Goal: Transaction & Acquisition: Purchase product/service

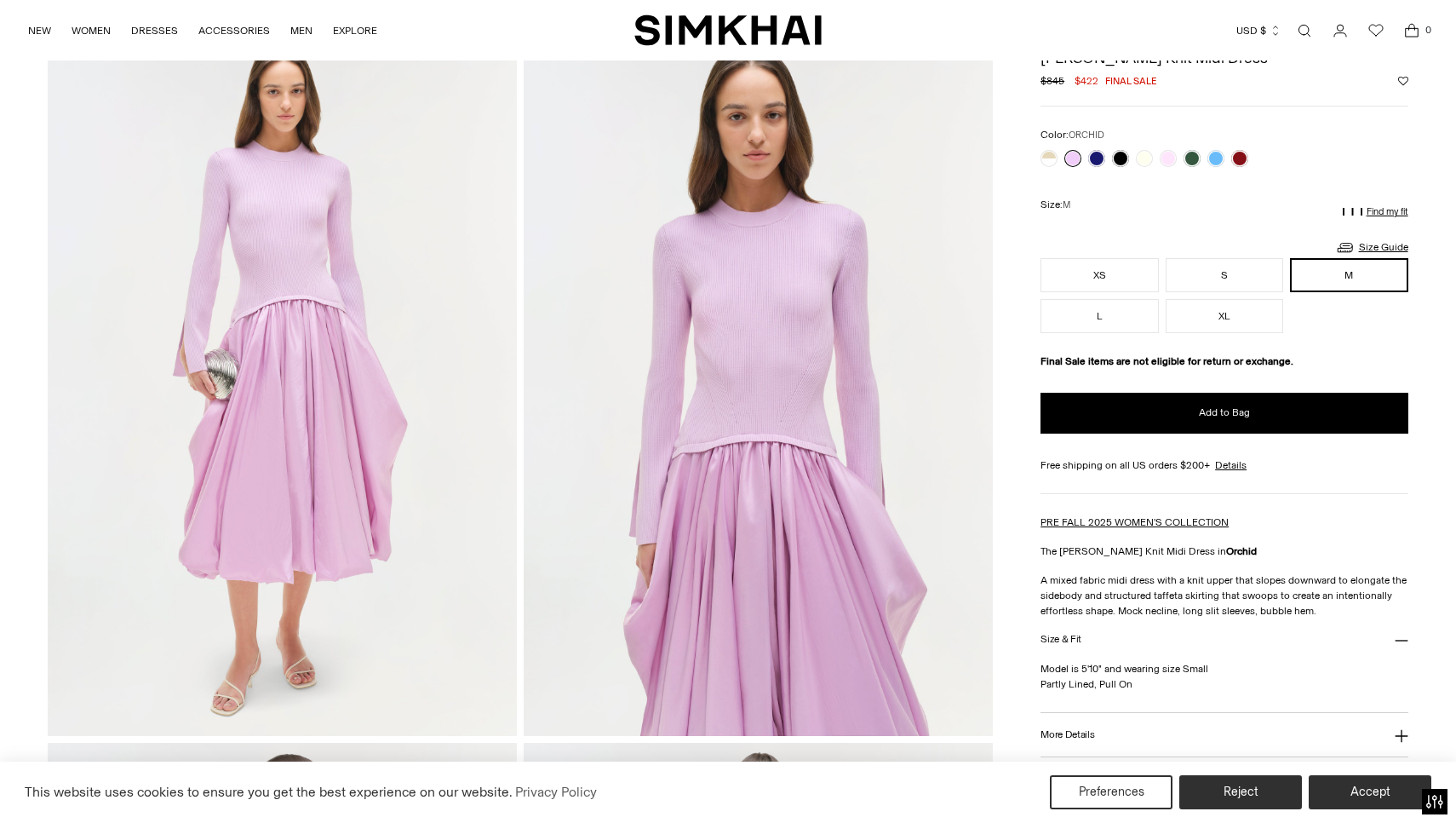
scroll to position [94, 0]
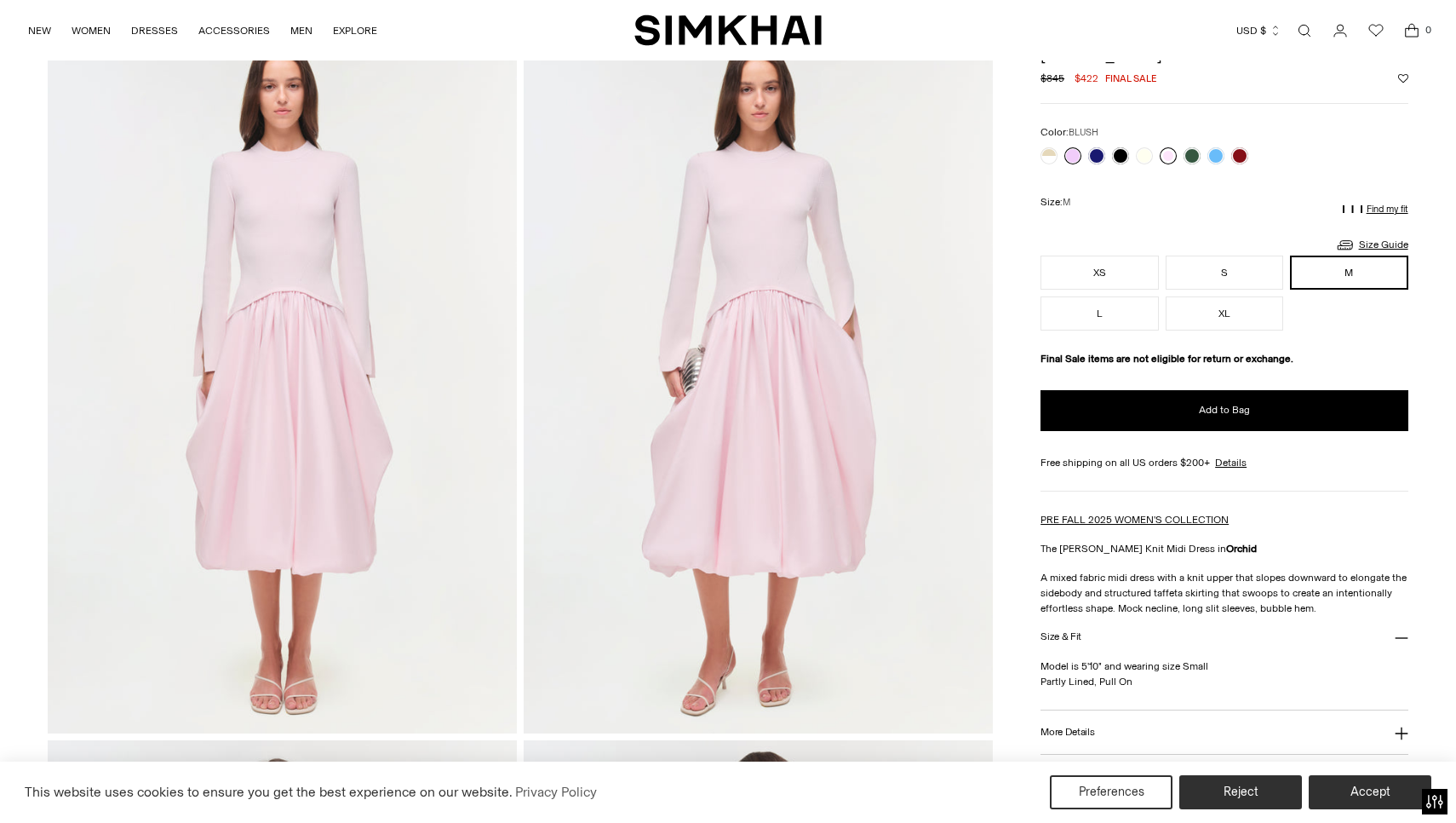
click at [1168, 162] on link at bounding box center [1168, 155] width 17 height 17
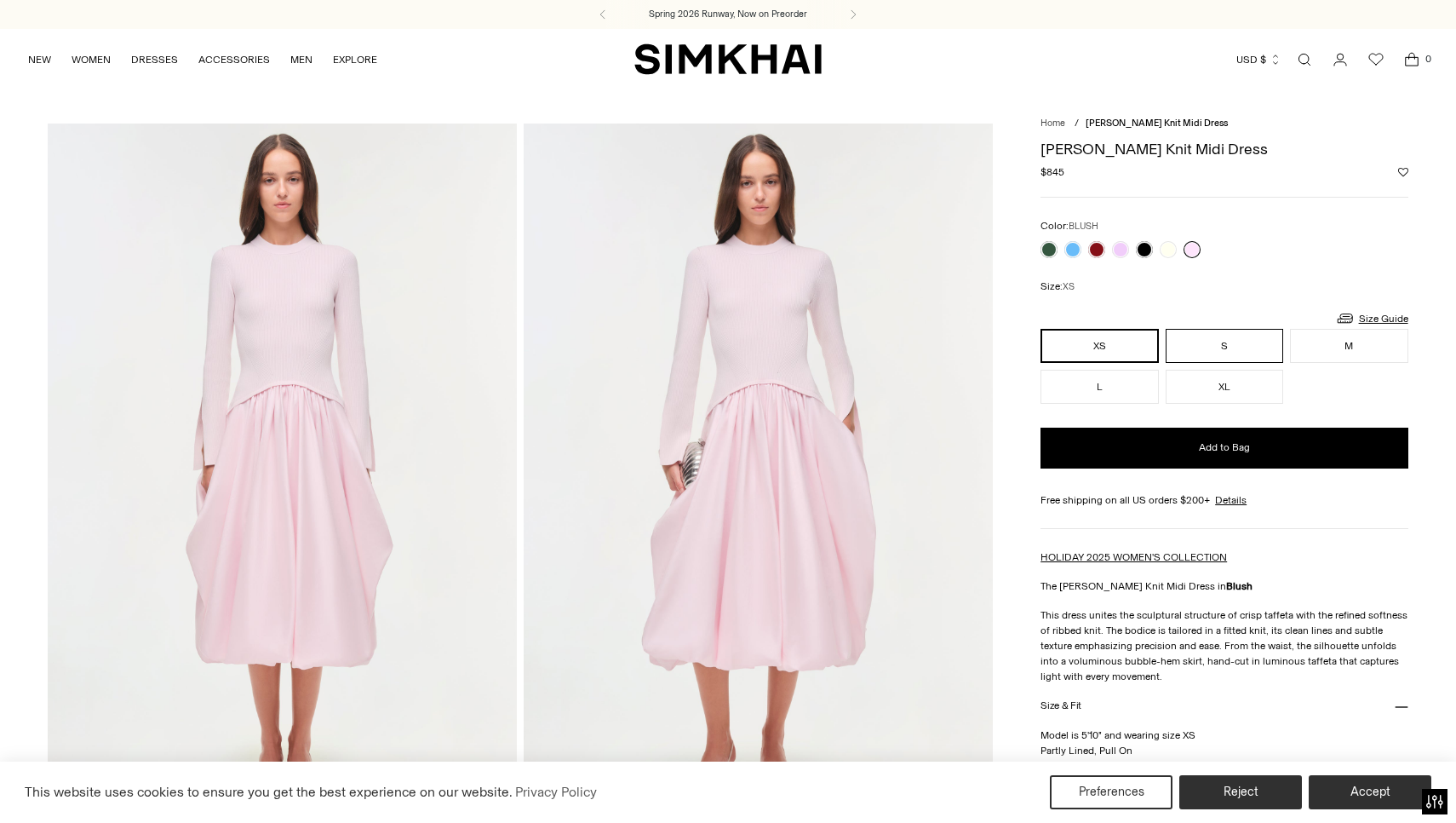
click at [1189, 340] on button "S" at bounding box center [1225, 345] width 118 height 34
click at [1347, 352] on button "M" at bounding box center [1349, 345] width 118 height 34
click at [1211, 394] on button "XL" at bounding box center [1225, 386] width 118 height 34
click at [1078, 385] on button "L" at bounding box center [1099, 386] width 118 height 34
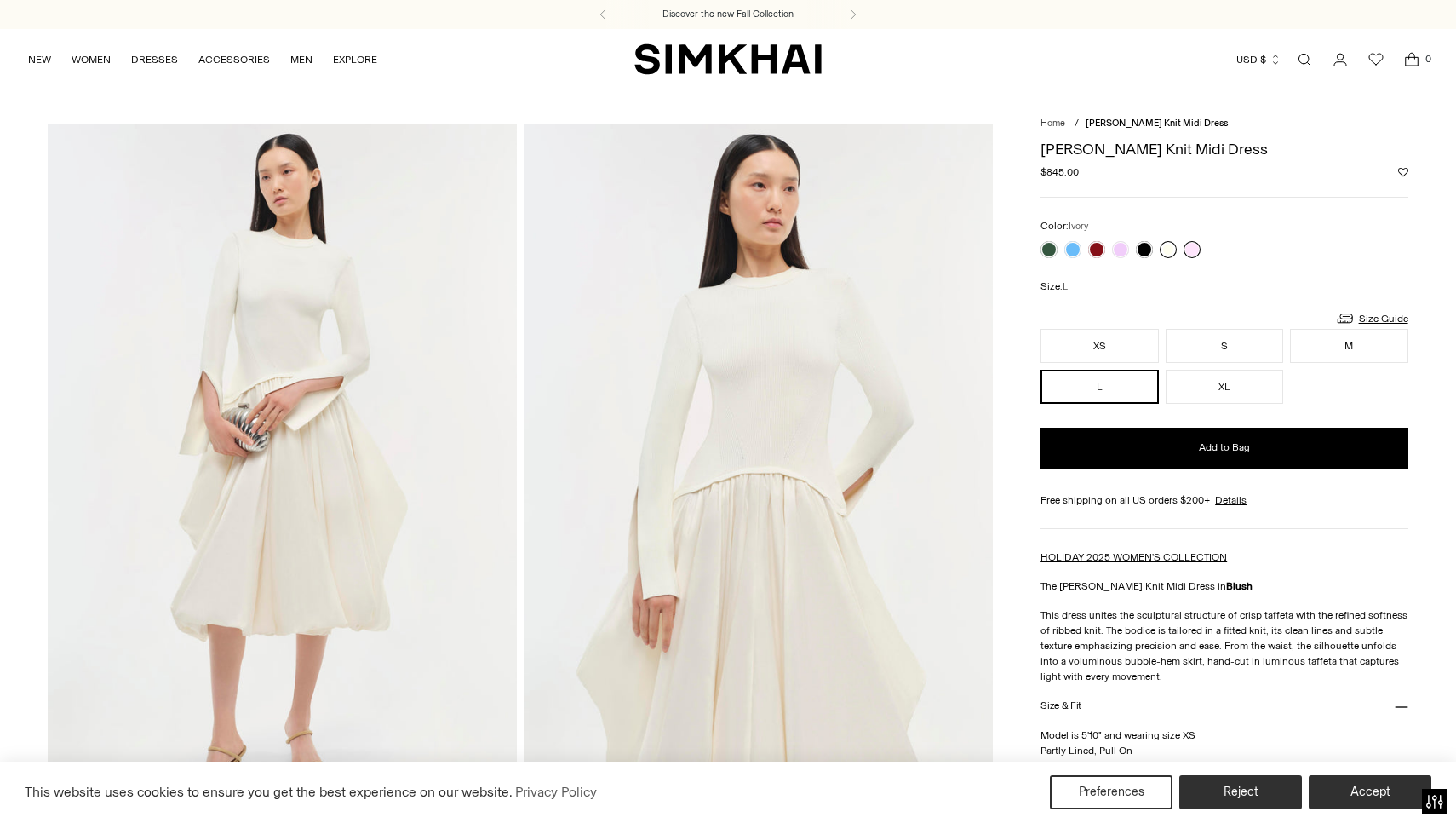
click at [1170, 246] on link at bounding box center [1168, 249] width 17 height 17
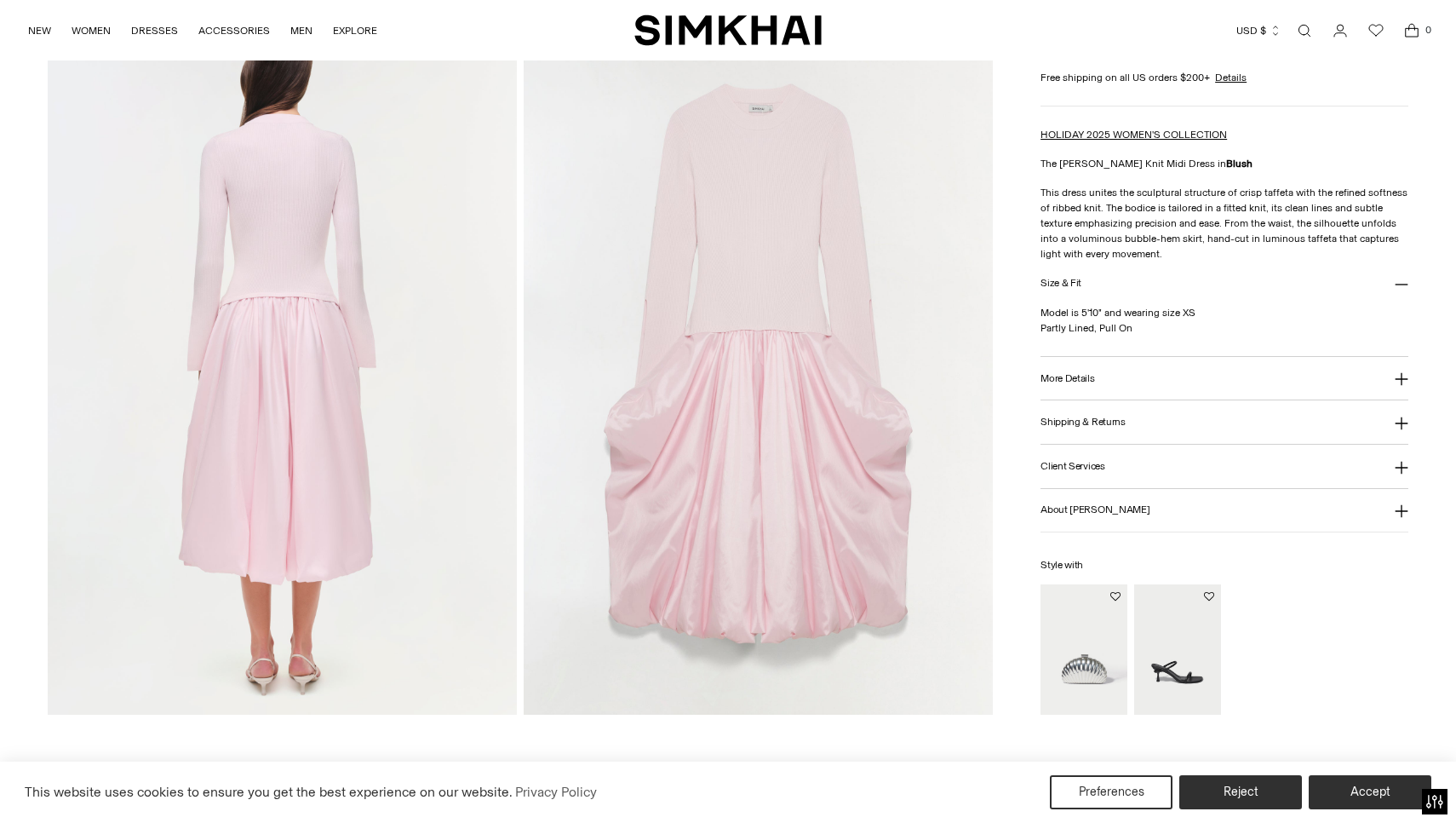
scroll to position [1534, 0]
click at [690, 508] on img at bounding box center [758, 361] width 470 height 703
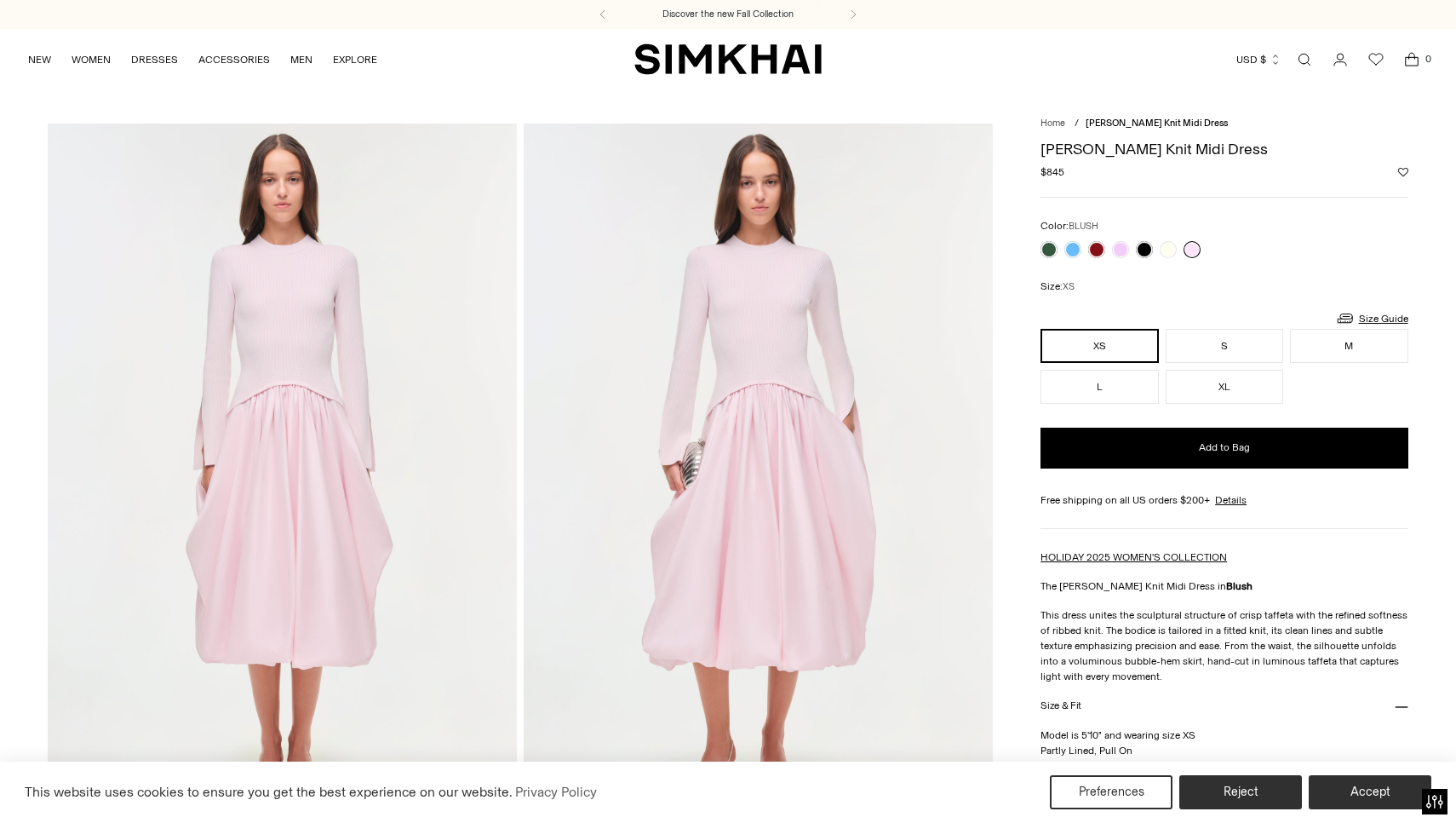
scroll to position [0, 0]
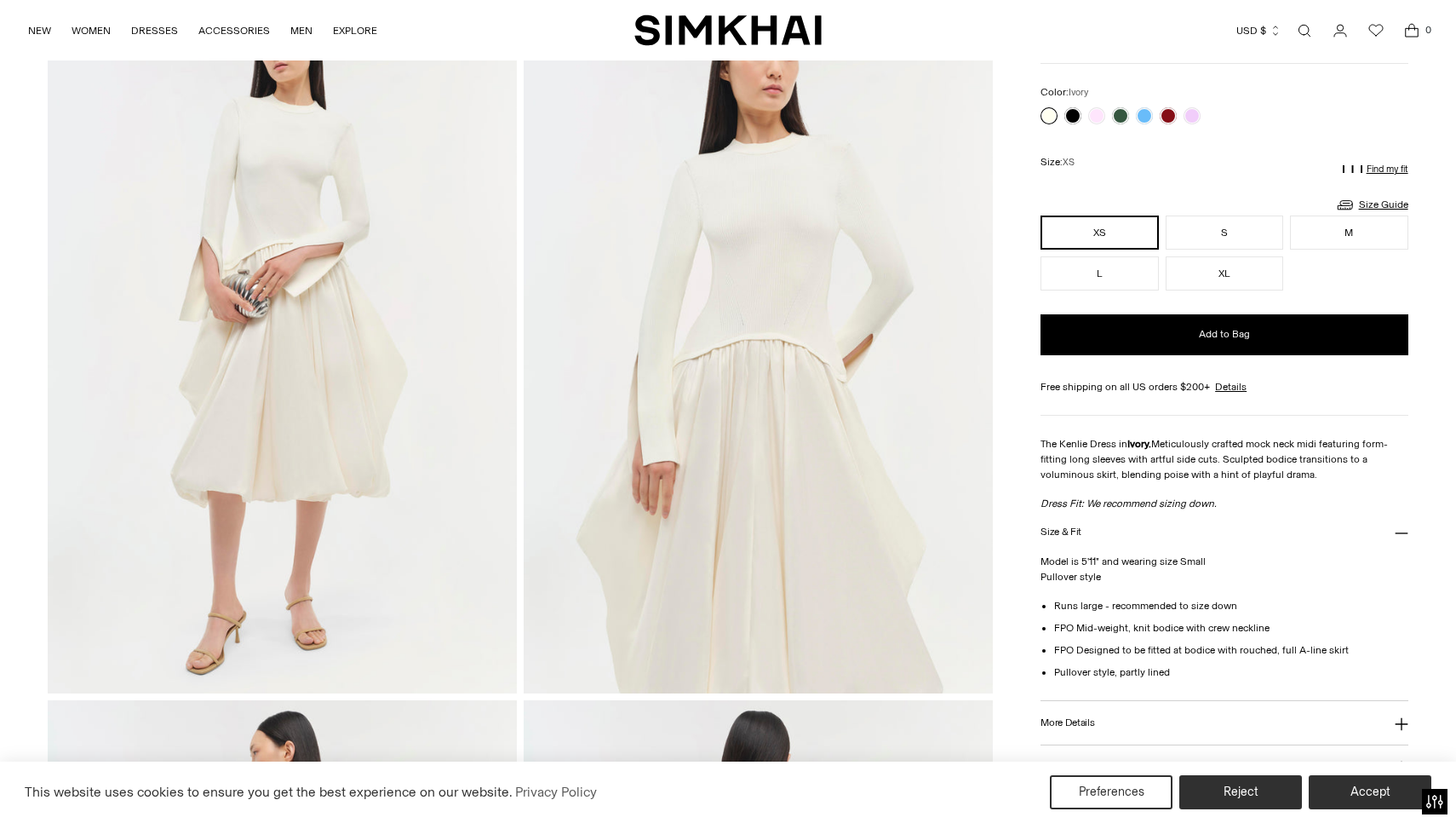
scroll to position [44, 0]
